Goal: Transaction & Acquisition: Purchase product/service

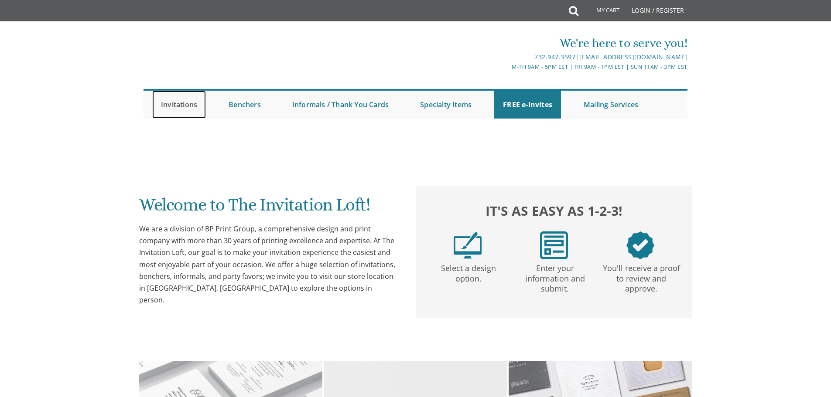
click at [179, 104] on link "Invitations" at bounding box center [179, 105] width 54 height 28
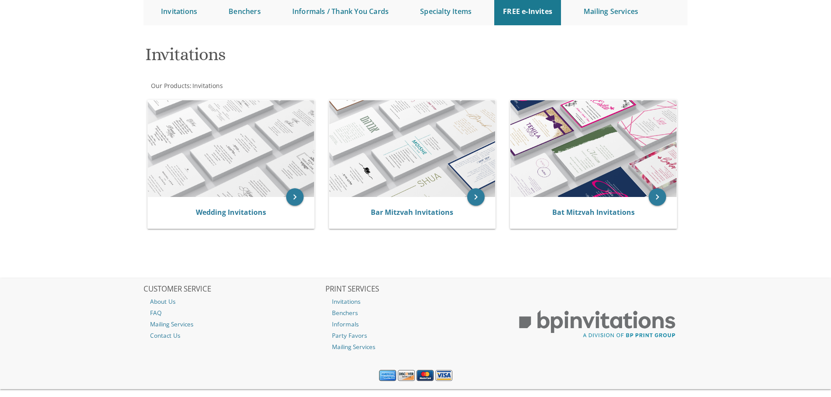
scroll to position [109, 0]
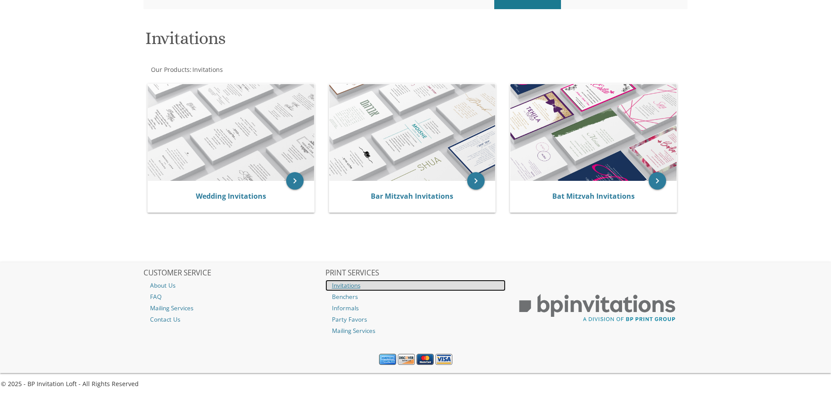
click at [353, 287] on link "Invitations" at bounding box center [415, 285] width 181 height 11
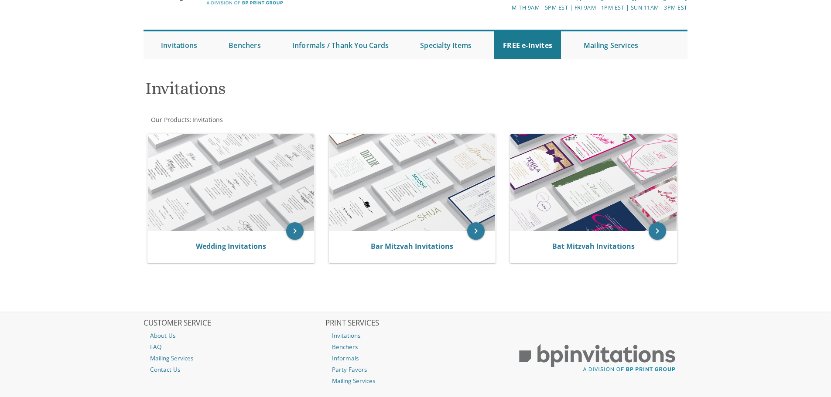
scroll to position [109, 0]
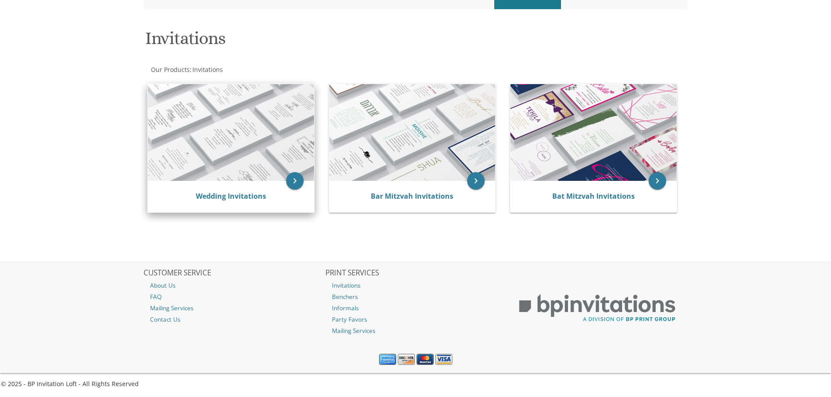
click at [230, 124] on img at bounding box center [231, 132] width 166 height 97
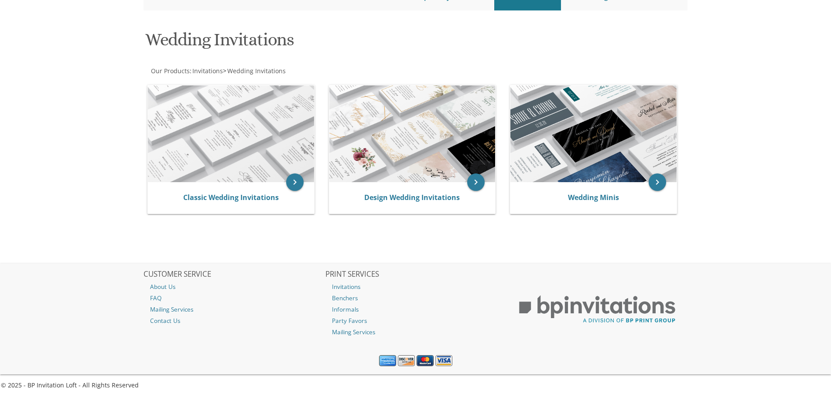
scroll to position [109, 0]
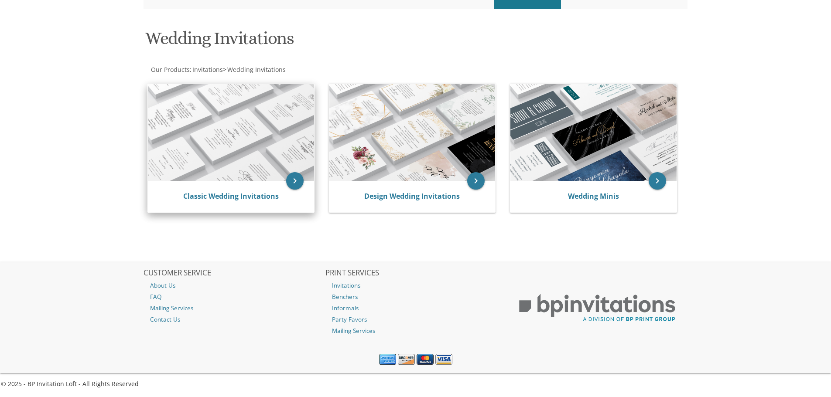
click at [251, 134] on img at bounding box center [231, 132] width 166 height 97
click at [294, 189] on icon "keyboard_arrow_right" at bounding box center [294, 180] width 17 height 17
click at [295, 185] on icon "keyboard_arrow_right" at bounding box center [294, 180] width 17 height 17
click at [294, 179] on icon "keyboard_arrow_right" at bounding box center [294, 180] width 17 height 17
click at [232, 106] on img at bounding box center [231, 132] width 166 height 97
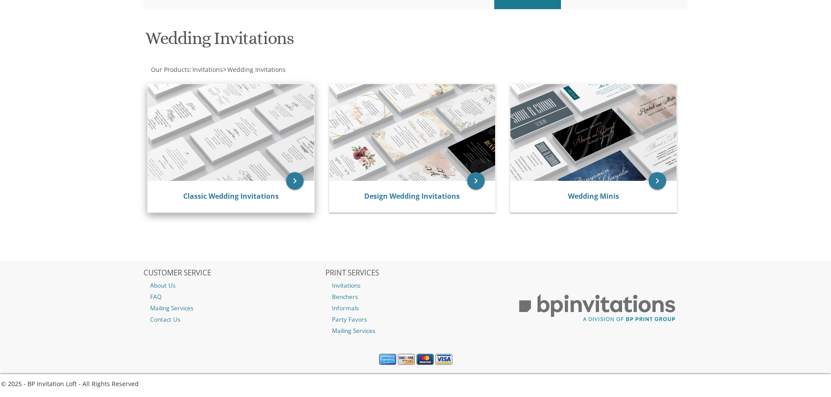
click at [229, 134] on img at bounding box center [231, 132] width 166 height 97
click at [192, 138] on img at bounding box center [231, 132] width 166 height 97
click at [203, 149] on img at bounding box center [231, 132] width 166 height 97
click at [297, 181] on icon "keyboard_arrow_right" at bounding box center [294, 180] width 17 height 17
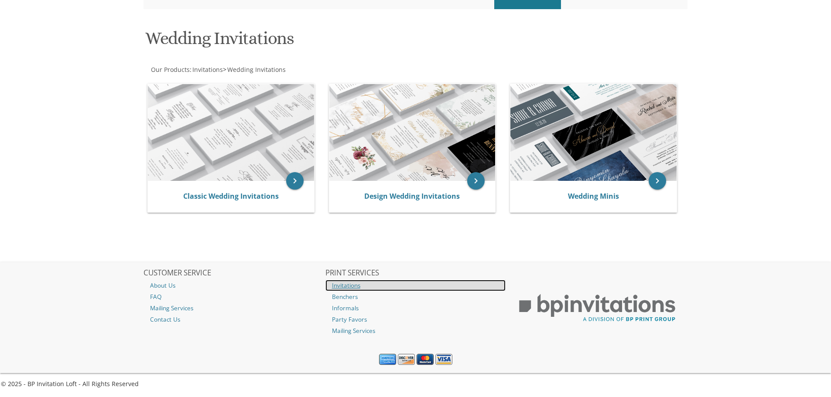
click at [348, 289] on link "Invitations" at bounding box center [415, 285] width 181 height 11
click at [205, 68] on span "Invitations" at bounding box center [207, 69] width 31 height 8
